Goal: Information Seeking & Learning: Learn about a topic

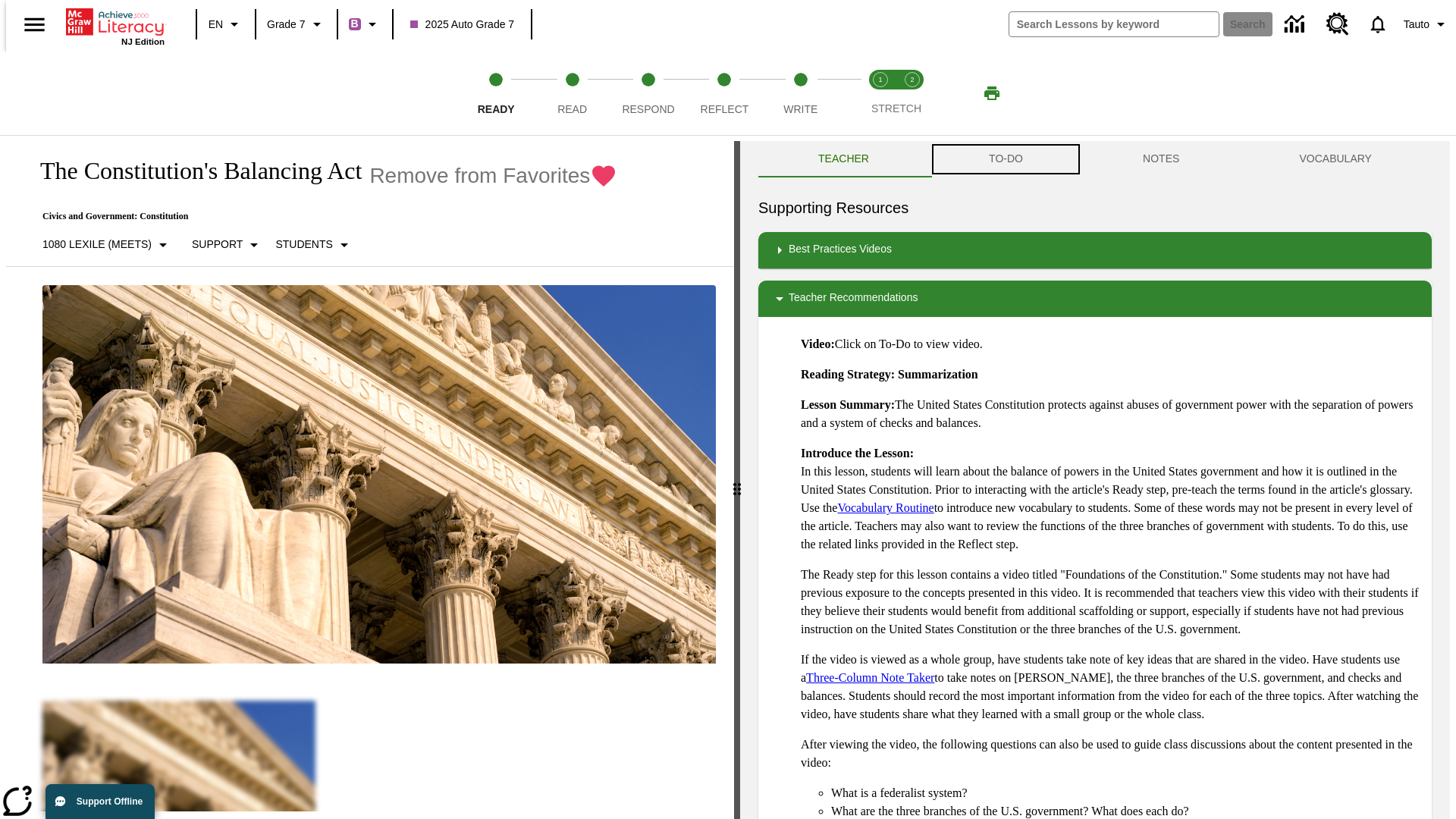
click at [1005, 159] on button "TO-DO" at bounding box center [1006, 158] width 154 height 36
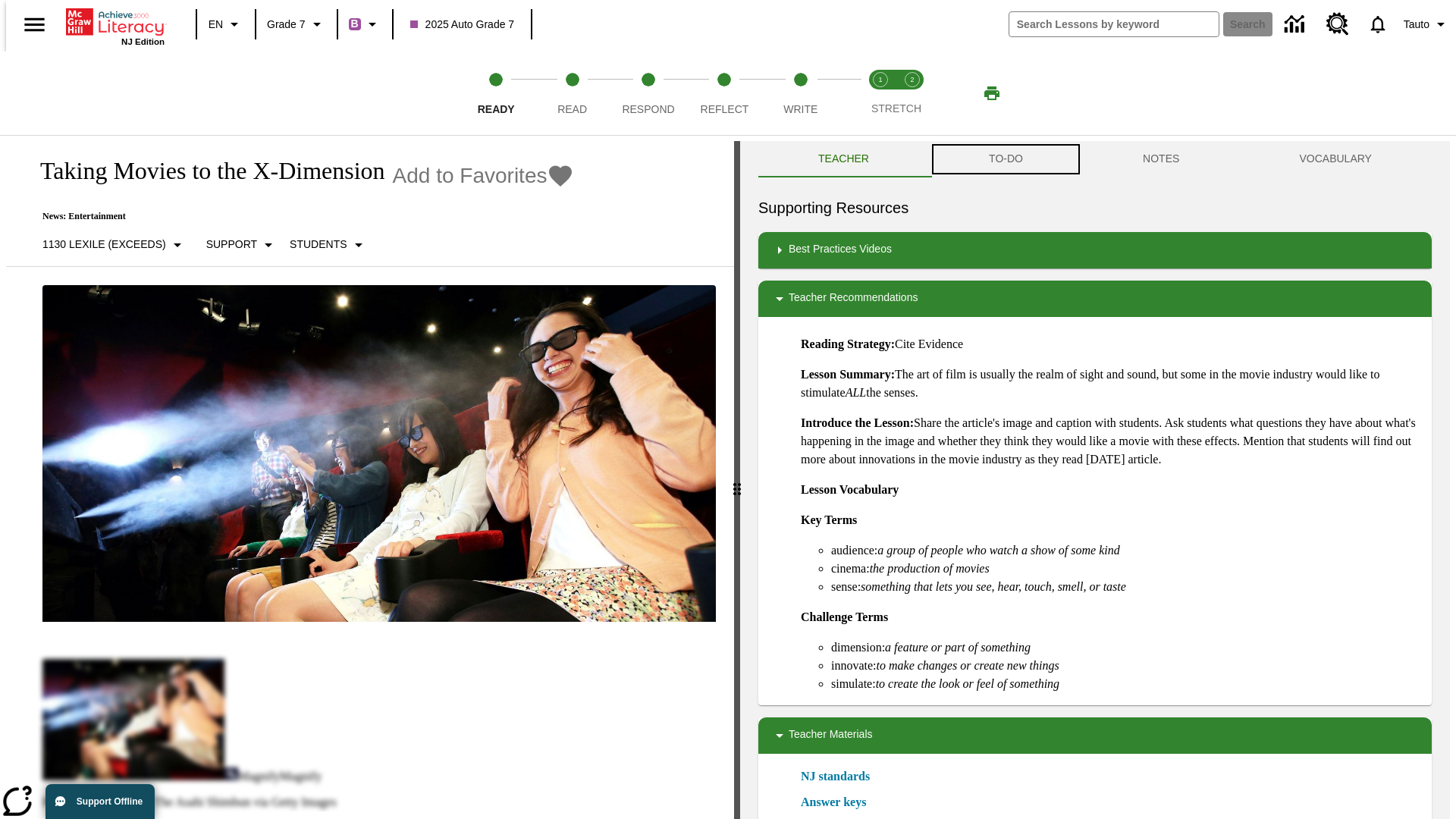
click at [1005, 159] on button "TO-DO" at bounding box center [1006, 158] width 154 height 36
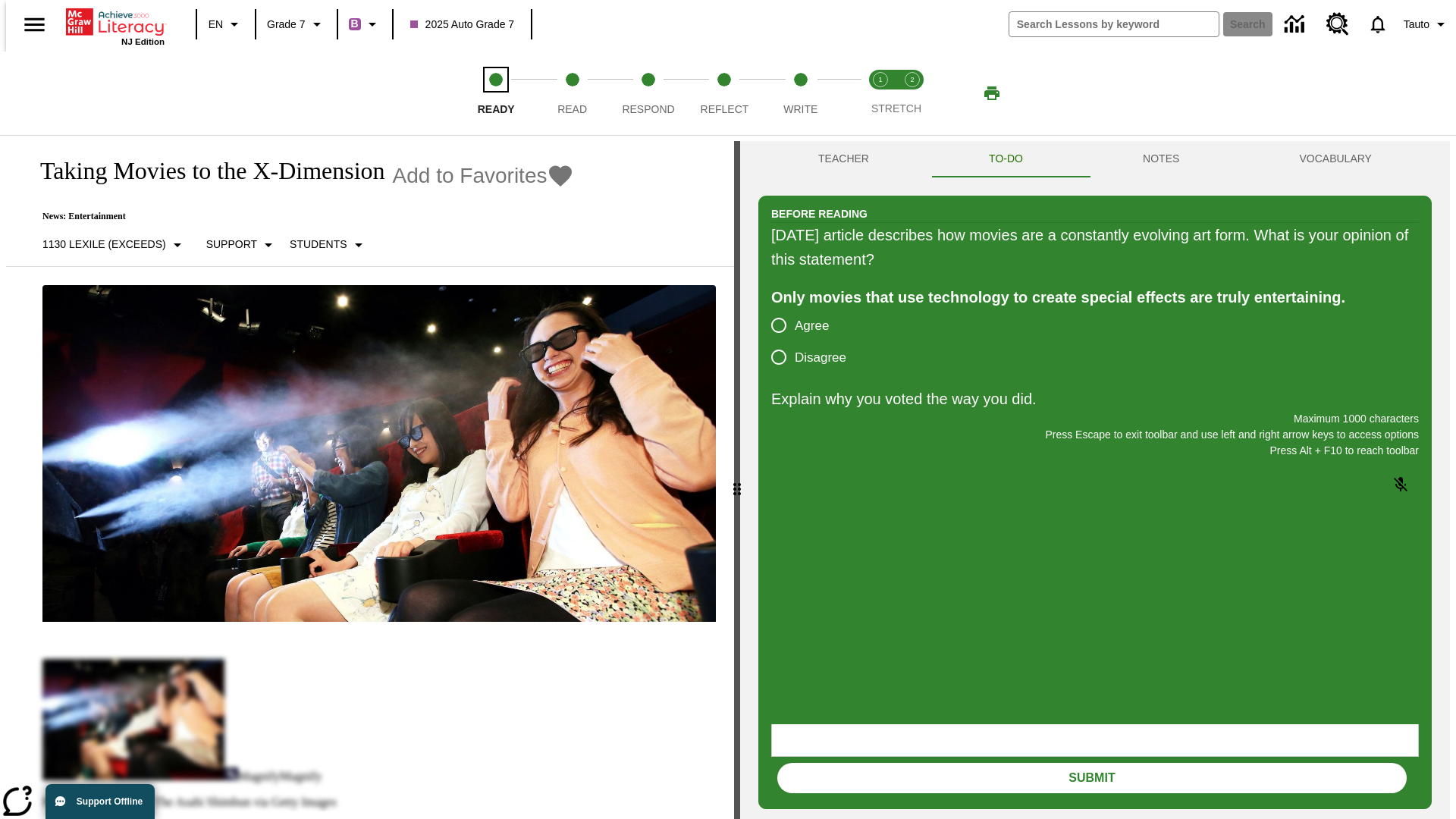
click at [496, 93] on span "Ready" at bounding box center [496, 102] width 37 height 27
click at [571, 93] on span "Read" at bounding box center [572, 102] width 29 height 27
